Goal: Complete application form

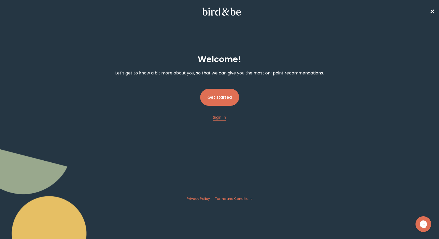
click at [228, 101] on button "Get started" at bounding box center [219, 97] width 39 height 17
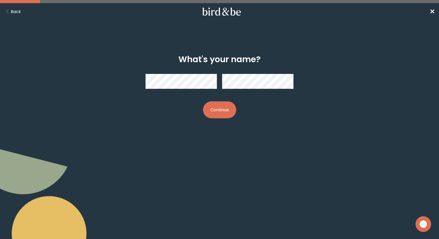
click at [214, 113] on button "Continue" at bounding box center [219, 109] width 33 height 17
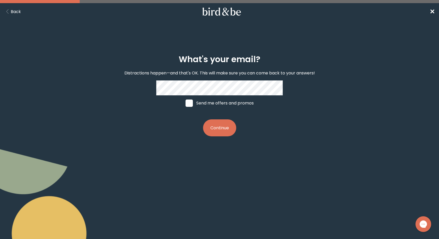
click at [14, 10] on button "Back" at bounding box center [12, 11] width 17 height 7
